Goal: Find contact information: Find contact information

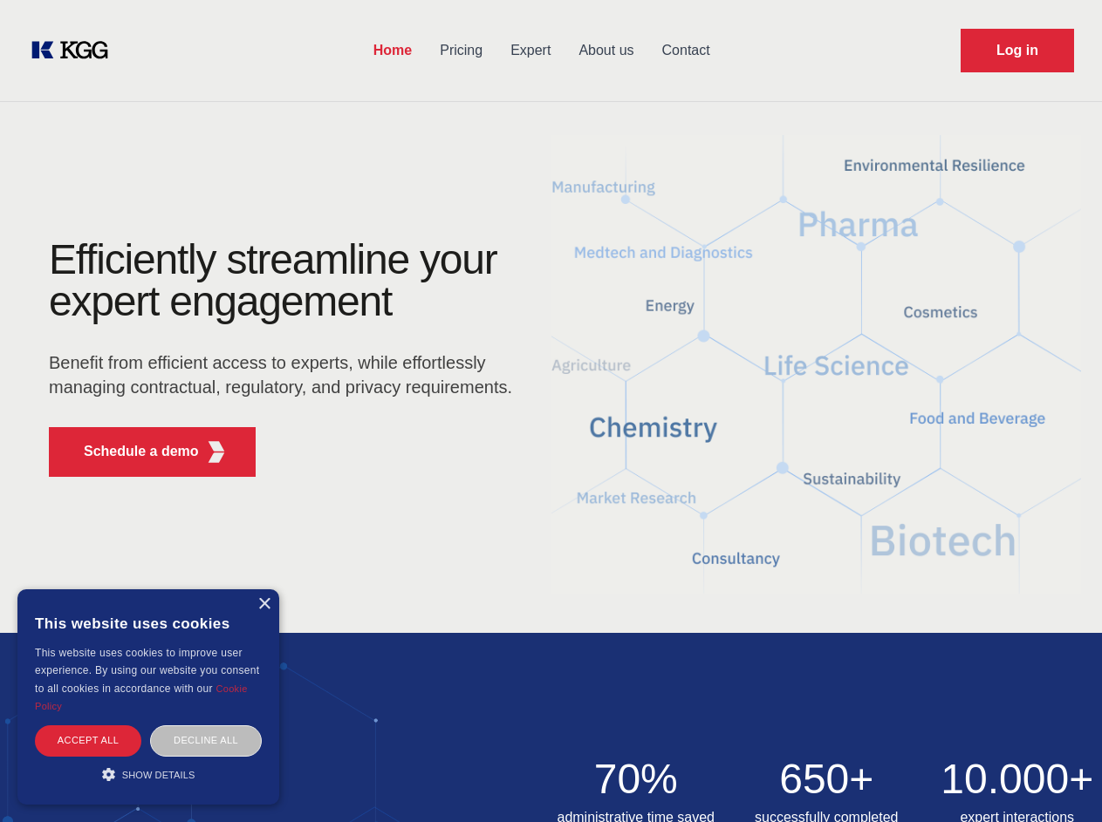
click at [550, 411] on div "Efficiently streamline your expert engagement Benefit from efficient access to …" at bounding box center [286, 365] width 530 height 252
click at [131, 452] on p "Schedule a demo" at bounding box center [141, 451] width 115 height 21
click at [263, 604] on div "× This website uses cookies This website uses cookies to improve user experienc…" at bounding box center [148, 697] width 262 height 215
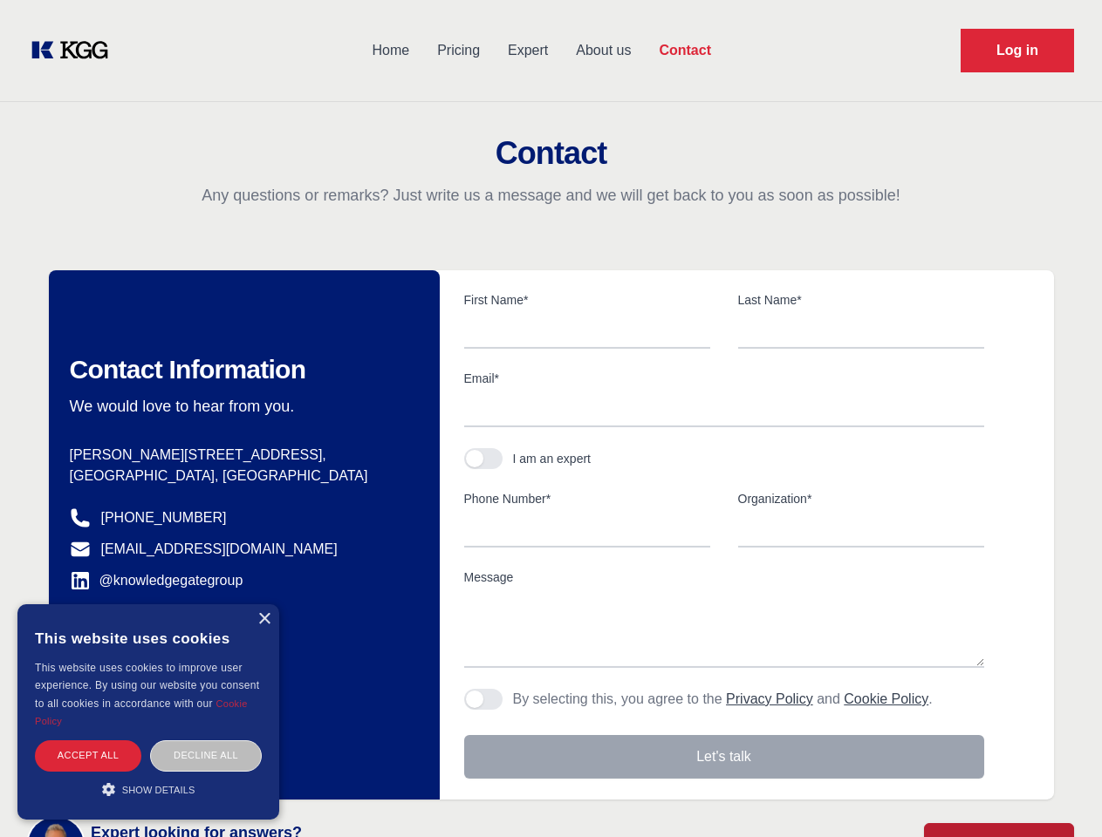
click at [88, 740] on div "Accept all" at bounding box center [88, 755] width 106 height 31
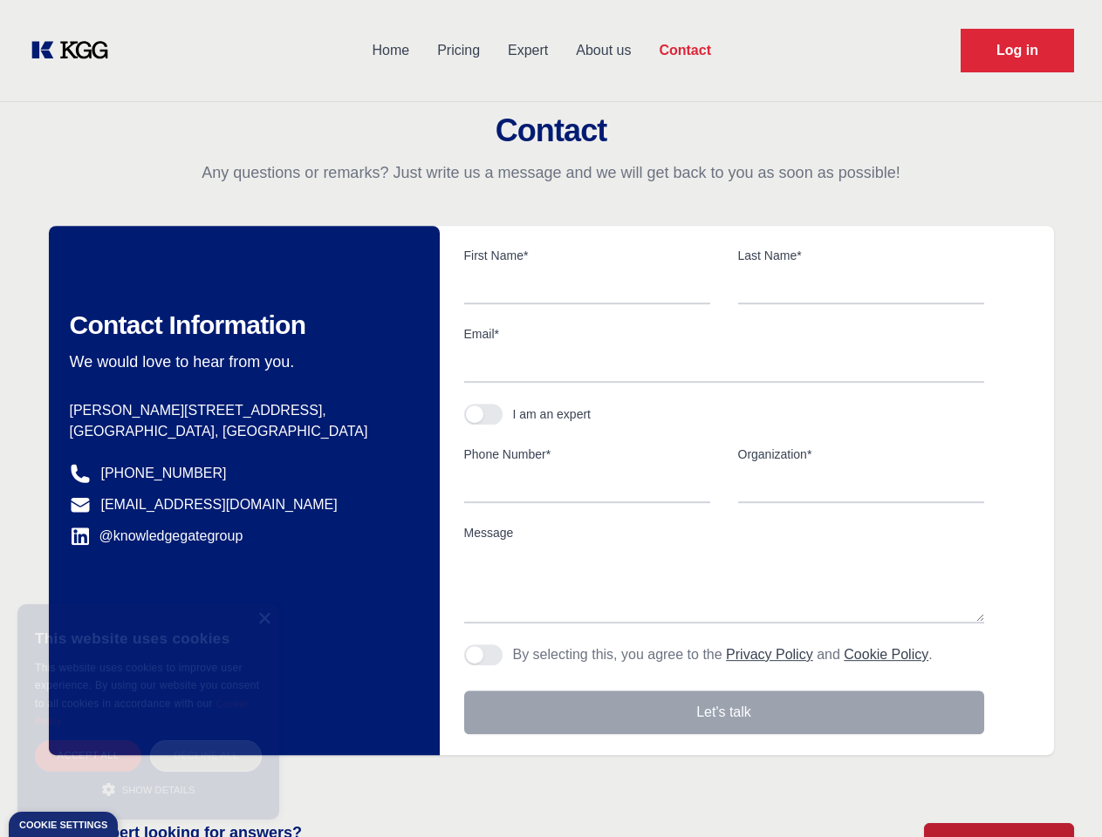
click at [206, 740] on div "Decline all" at bounding box center [206, 755] width 112 height 31
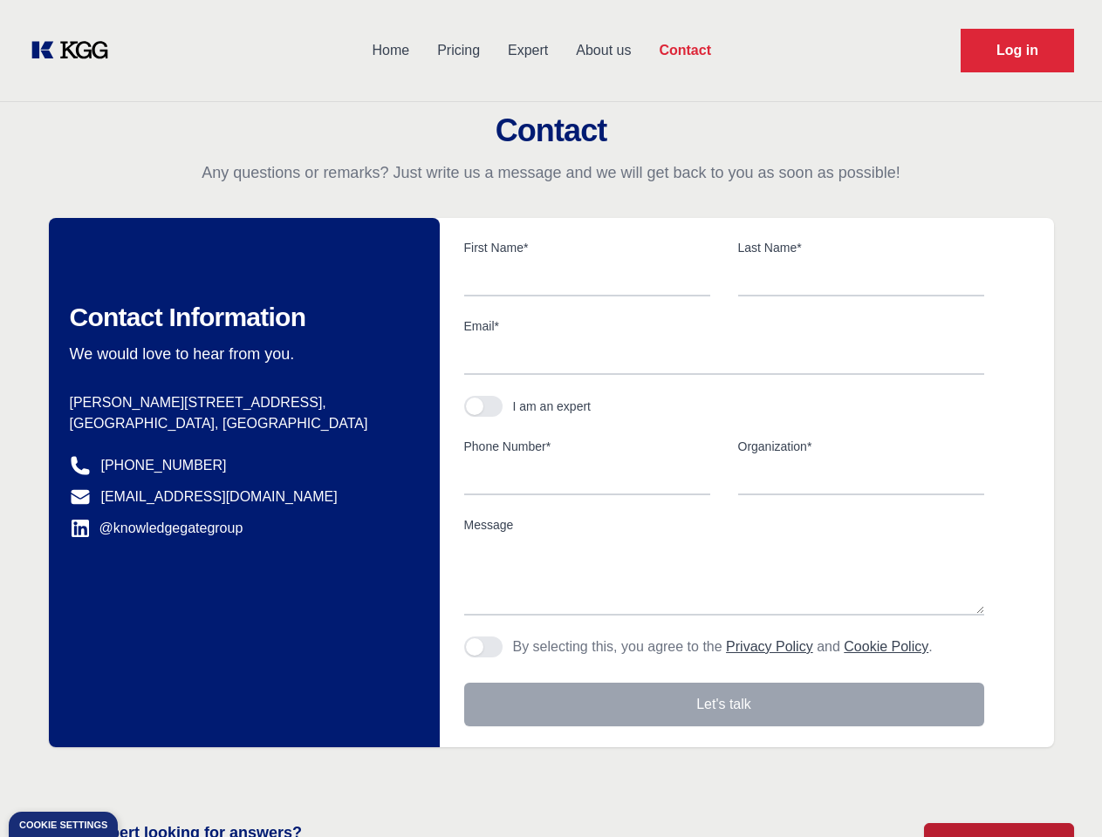
click at [148, 774] on main "Contact Any questions or remarks? Just write us a message and we will get back …" at bounding box center [551, 454] width 1102 height 908
